Goal: Task Accomplishment & Management: Manage account settings

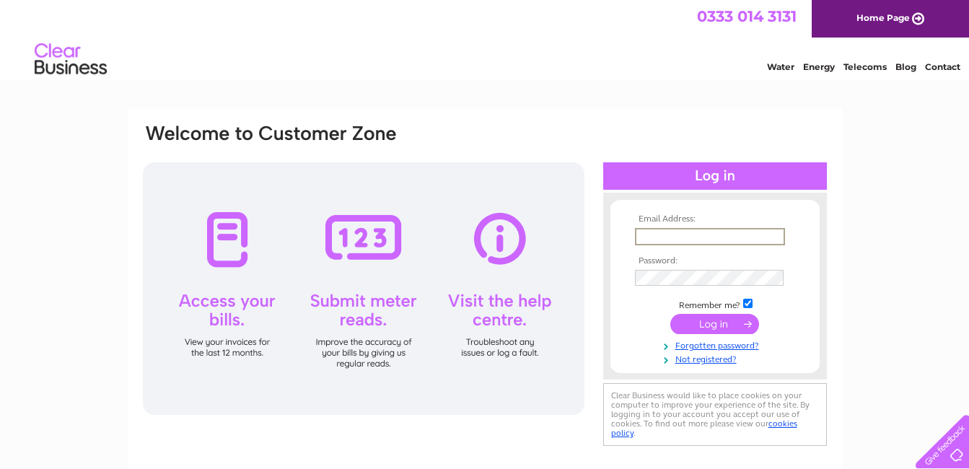
click at [649, 231] on input "text" at bounding box center [710, 236] width 150 height 17
type input "totheobriens@aol.com"
click at [713, 324] on input "submit" at bounding box center [714, 322] width 89 height 20
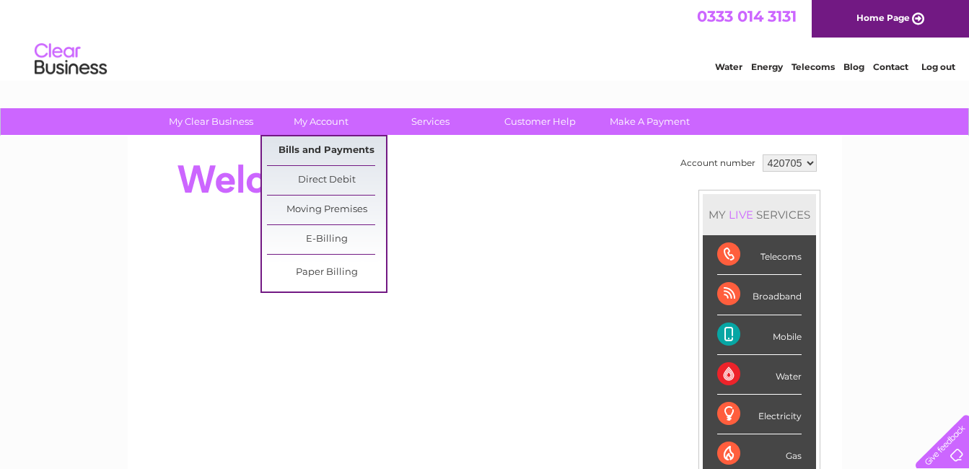
click at [339, 154] on link "Bills and Payments" at bounding box center [326, 150] width 119 height 29
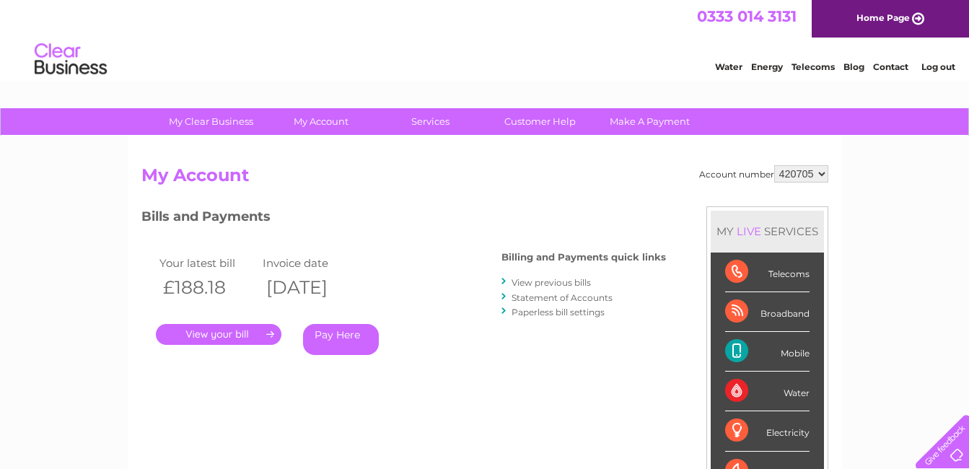
click at [213, 333] on link "." at bounding box center [219, 334] width 126 height 21
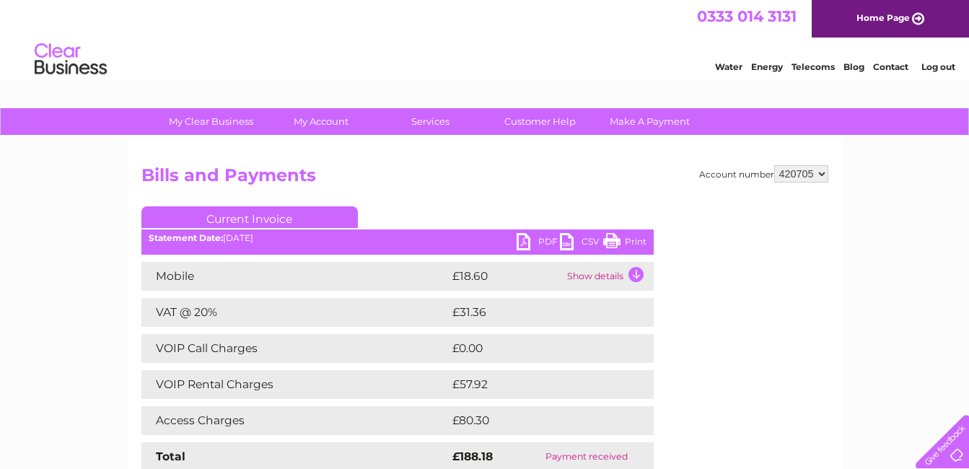
click at [614, 245] on link "Print" at bounding box center [624, 243] width 43 height 21
click at [933, 66] on link "Log out" at bounding box center [938, 66] width 34 height 11
